Goal: Transaction & Acquisition: Book appointment/travel/reservation

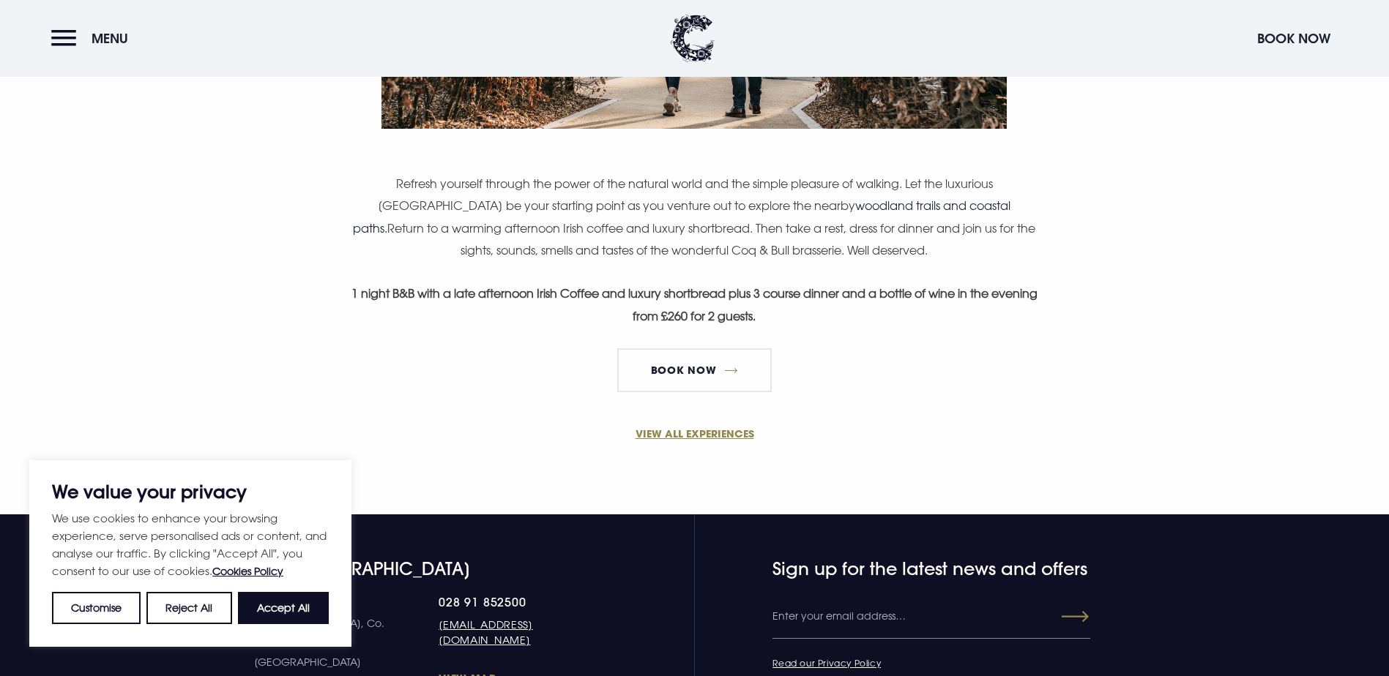
scroll to position [952, 0]
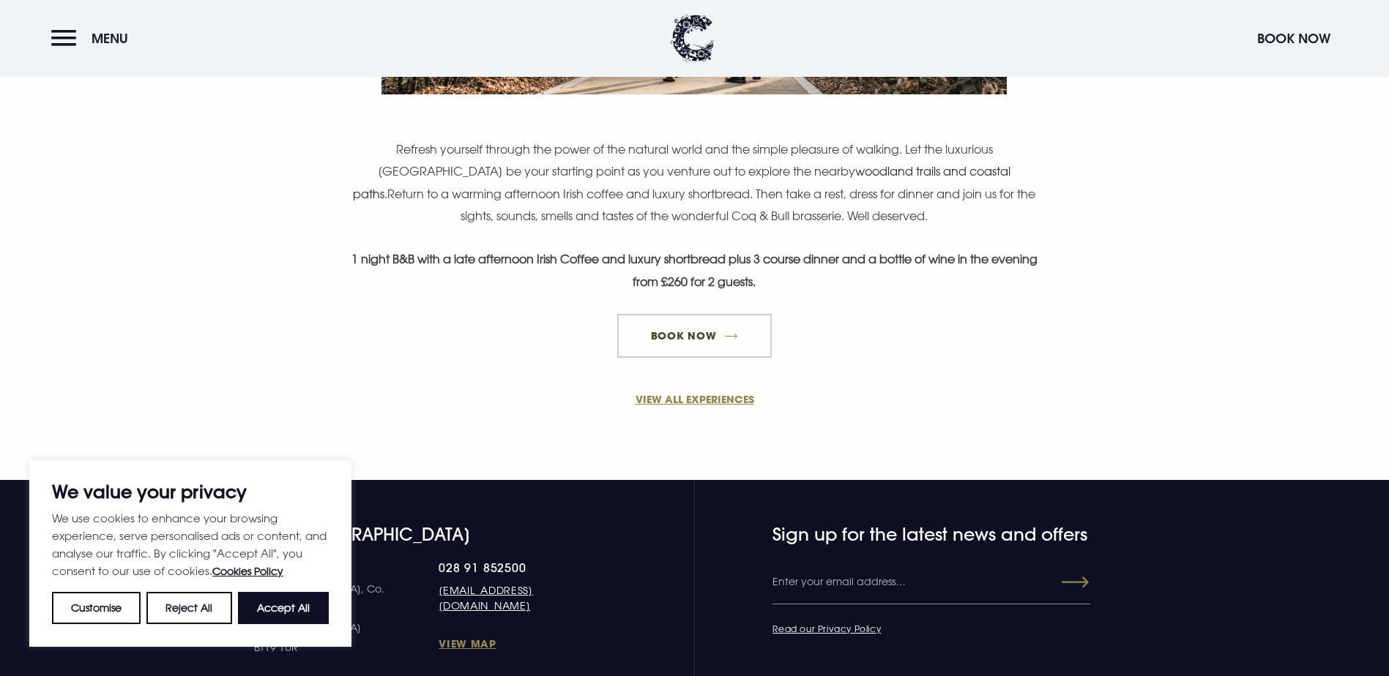
click at [730, 358] on link "Book Now" at bounding box center [694, 336] width 154 height 44
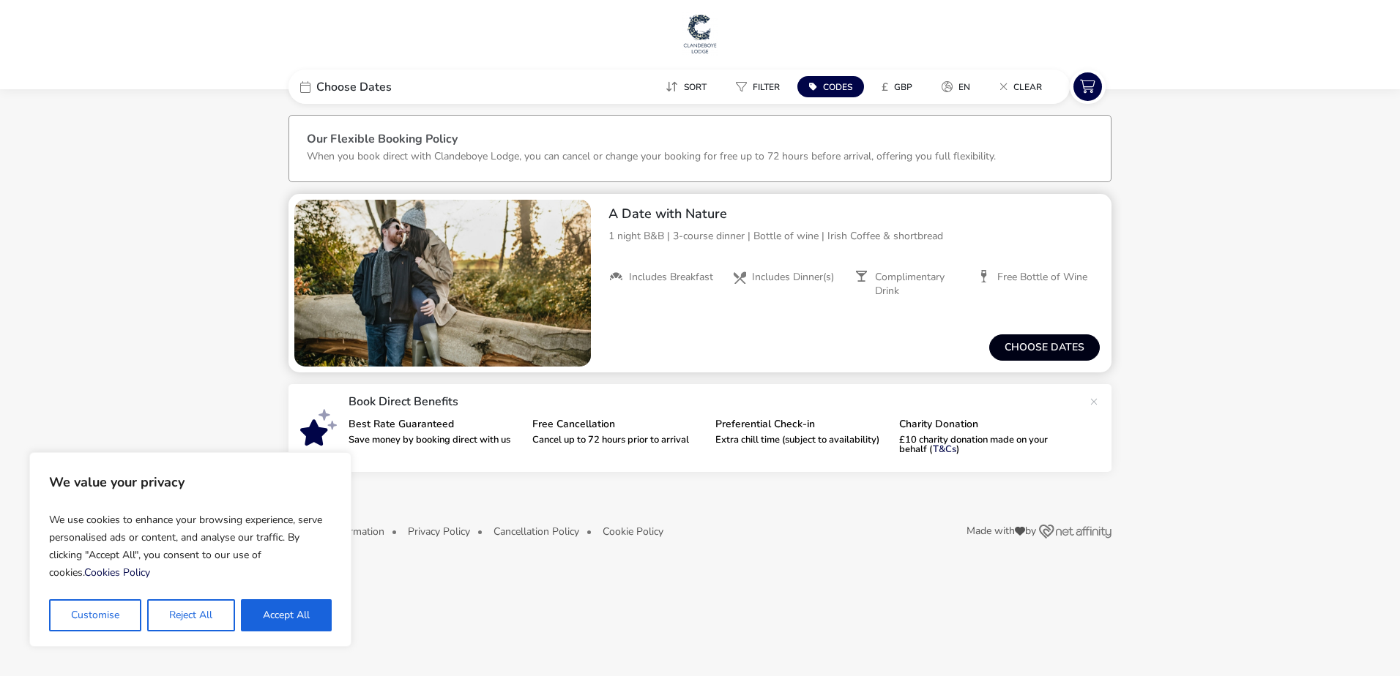
click at [1026, 348] on button "Choose dates" at bounding box center [1044, 348] width 111 height 26
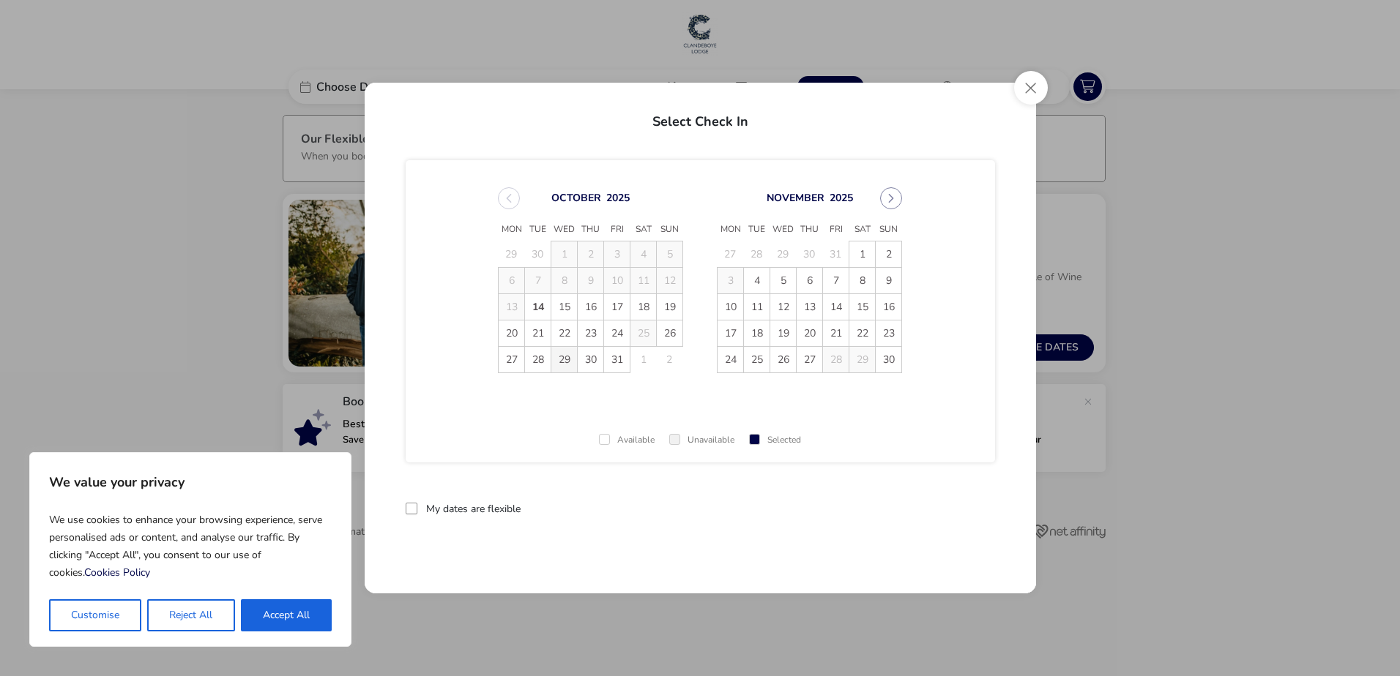
click at [561, 365] on span "29" at bounding box center [564, 360] width 26 height 26
click at [592, 365] on span "30" at bounding box center [591, 360] width 26 height 26
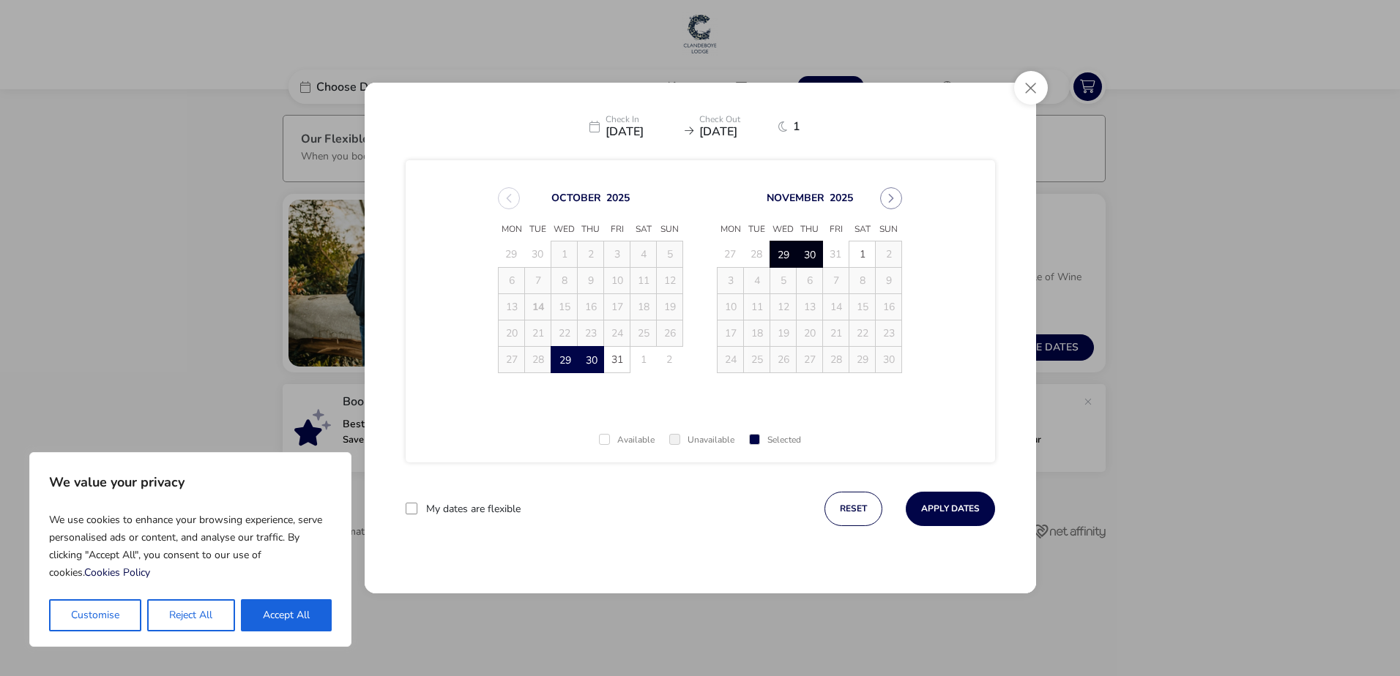
click at [545, 365] on td "28" at bounding box center [538, 360] width 26 height 26
click at [534, 350] on td "28" at bounding box center [538, 360] width 26 height 26
click at [849, 511] on button "reset" at bounding box center [853, 509] width 58 height 34
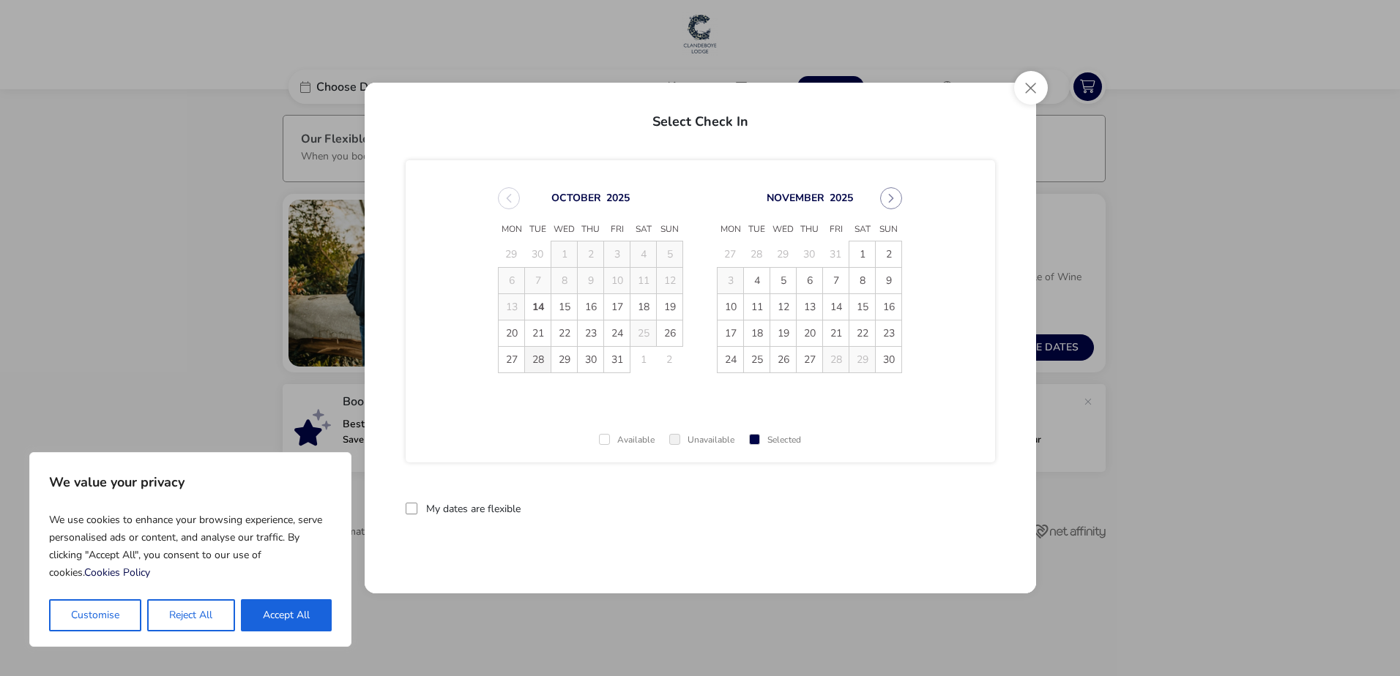
click at [538, 367] on span "28" at bounding box center [538, 360] width 26 height 26
click at [562, 359] on span "29" at bounding box center [564, 360] width 26 height 26
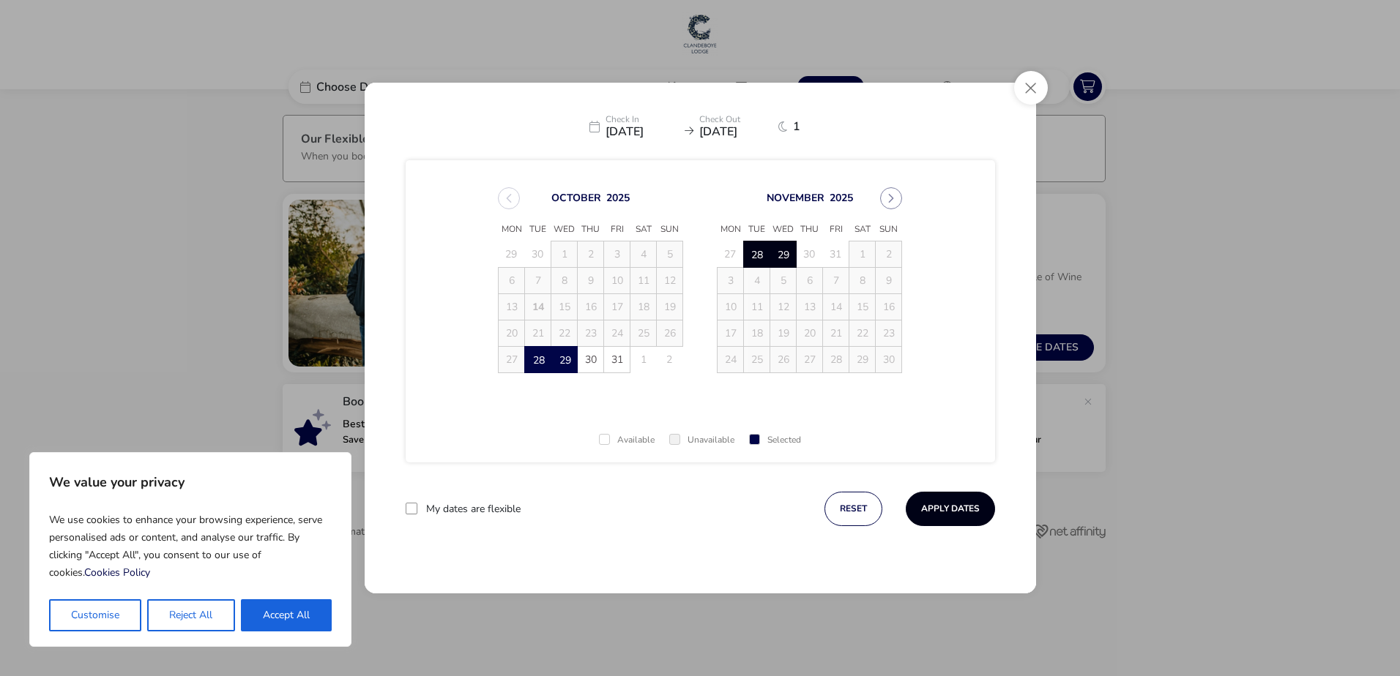
click at [958, 510] on button "Apply Dates" at bounding box center [949, 509] width 89 height 34
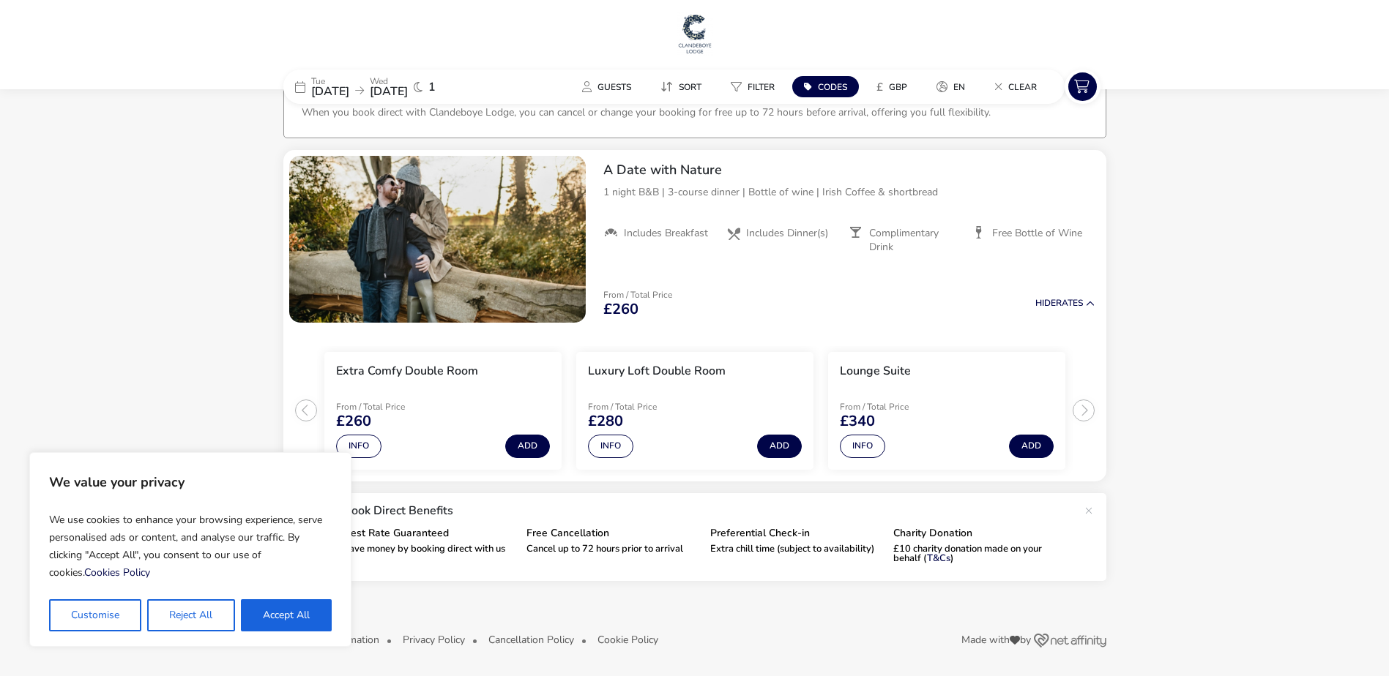
scroll to position [45, 0]
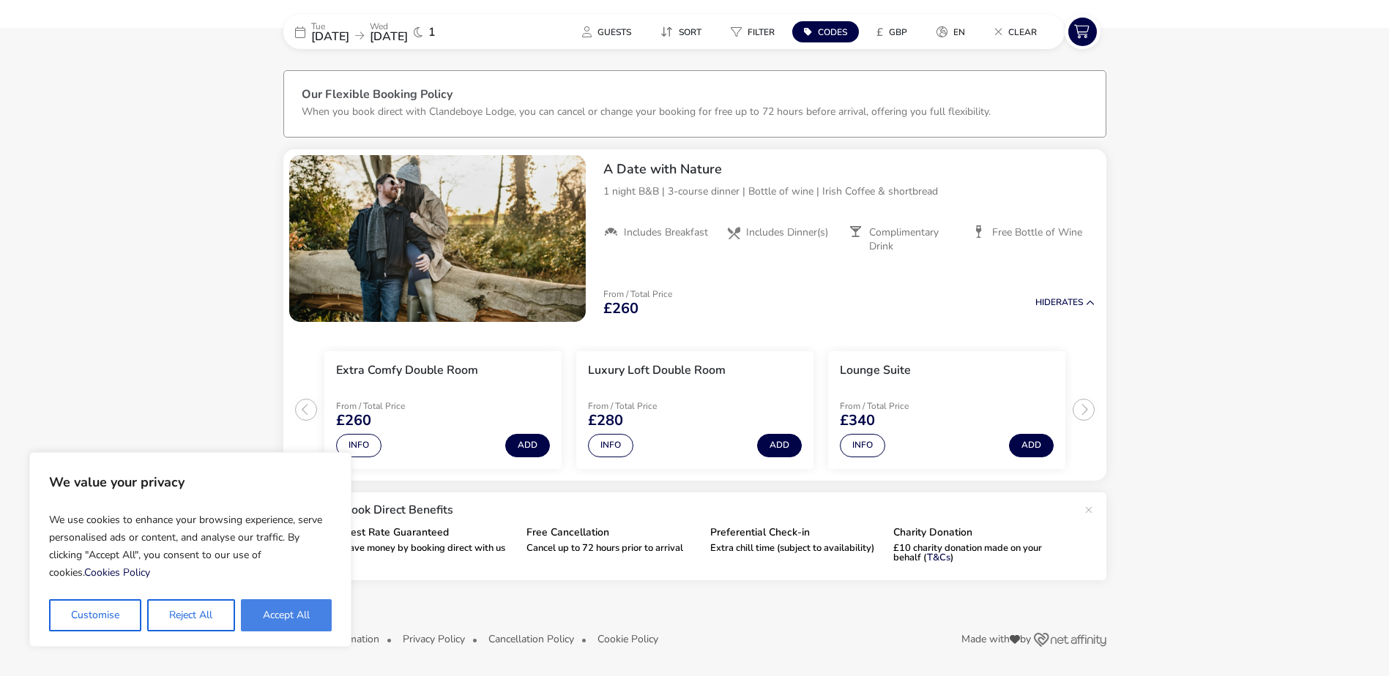
click at [287, 616] on button "Accept All" at bounding box center [286, 616] width 91 height 32
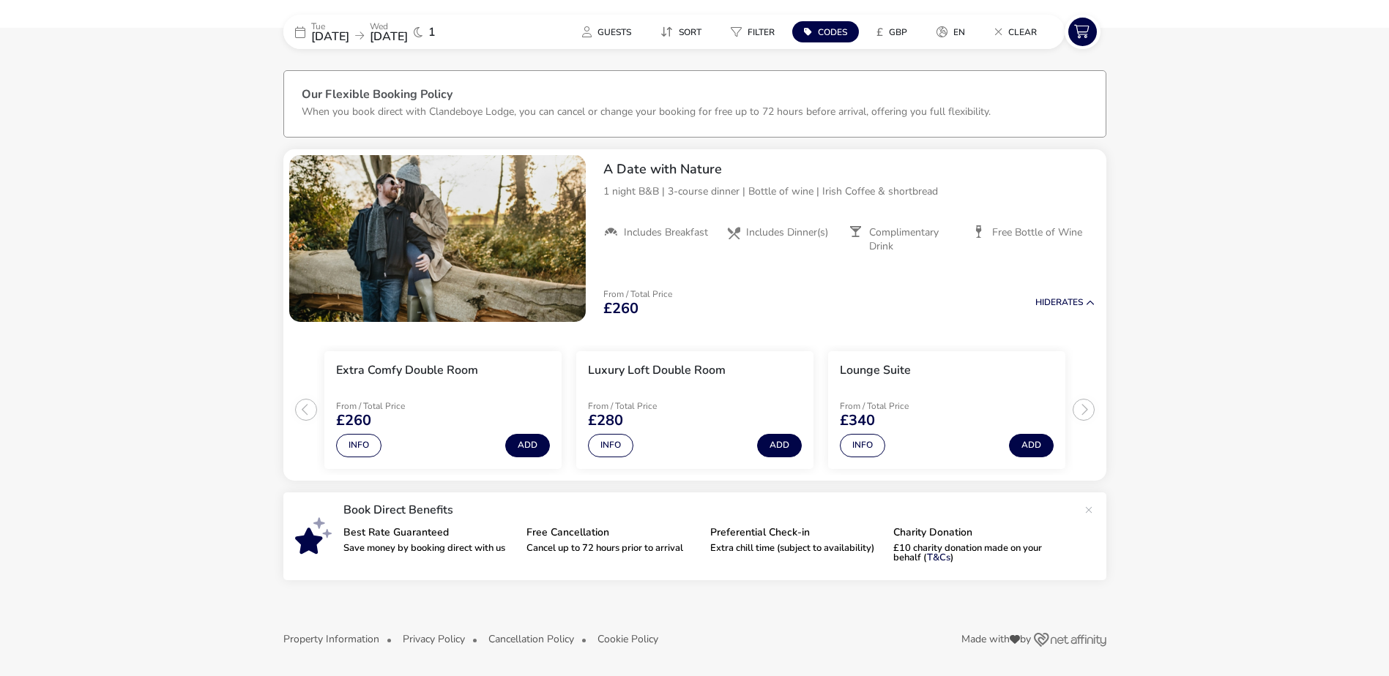
checkbox input "true"
